Goal: Task Accomplishment & Management: Use online tool/utility

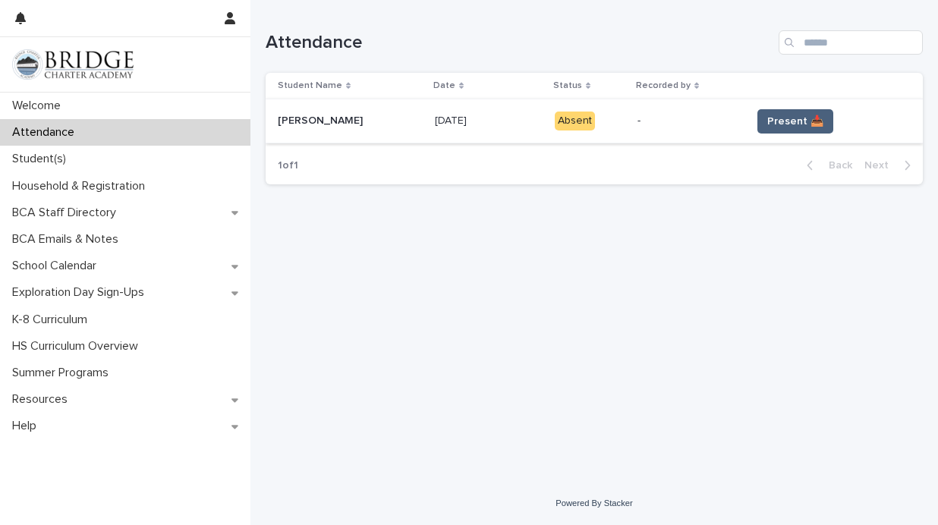
click at [817, 132] on button "Present 📥" at bounding box center [795, 121] width 76 height 24
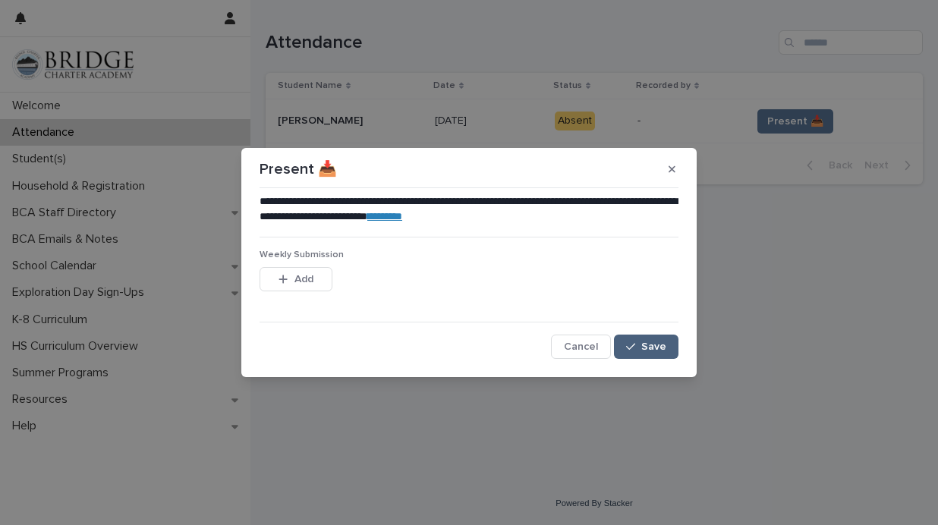
click at [654, 339] on button "Save" at bounding box center [646, 347] width 64 height 24
